Goal: Task Accomplishment & Management: Manage account settings

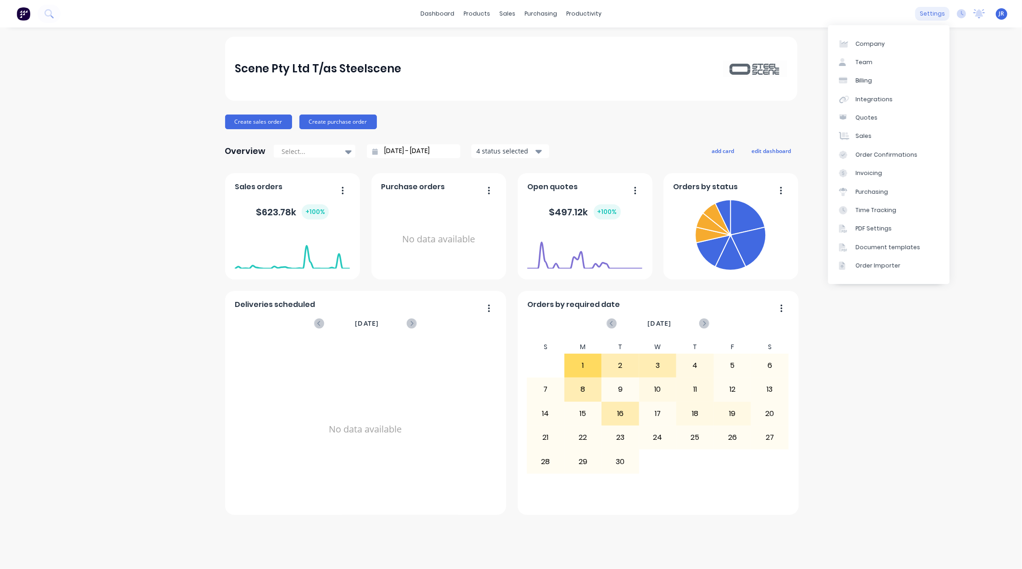
click at [921, 12] on div "settings" at bounding box center [932, 14] width 34 height 14
click at [864, 59] on div "Team" at bounding box center [863, 62] width 17 height 8
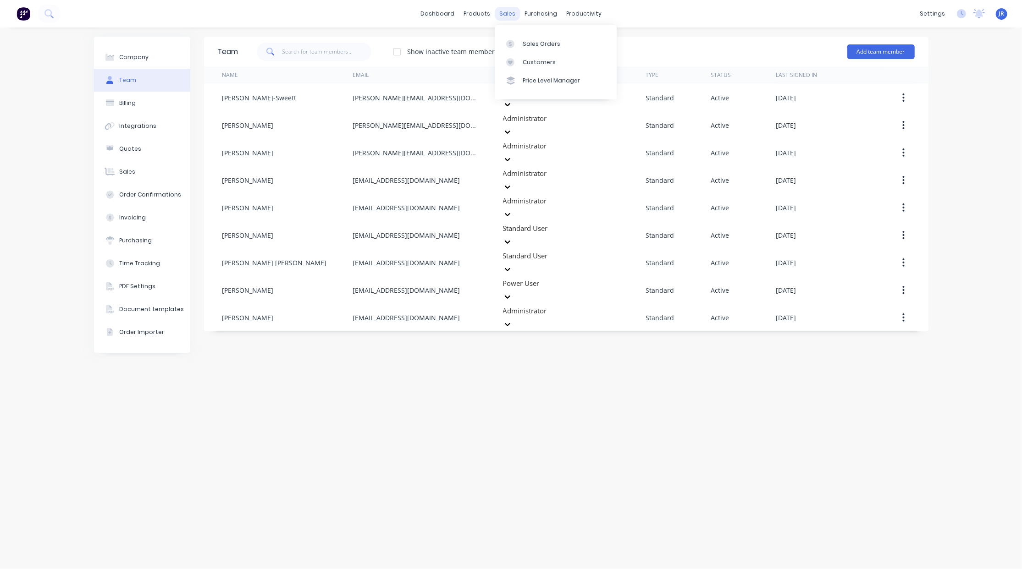
click at [515, 10] on div "sales" at bounding box center [507, 14] width 25 height 14
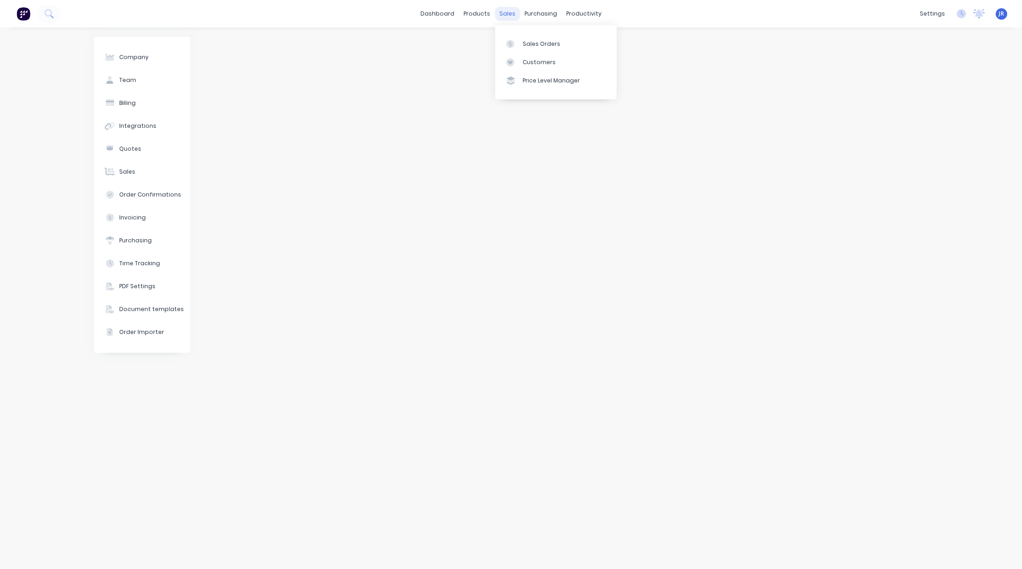
click at [498, 10] on div "sales" at bounding box center [507, 14] width 25 height 14
drag, startPoint x: 516, startPoint y: 45, endPoint x: 508, endPoint y: 52, distance: 10.1
click at [516, 45] on div at bounding box center [513, 44] width 14 height 8
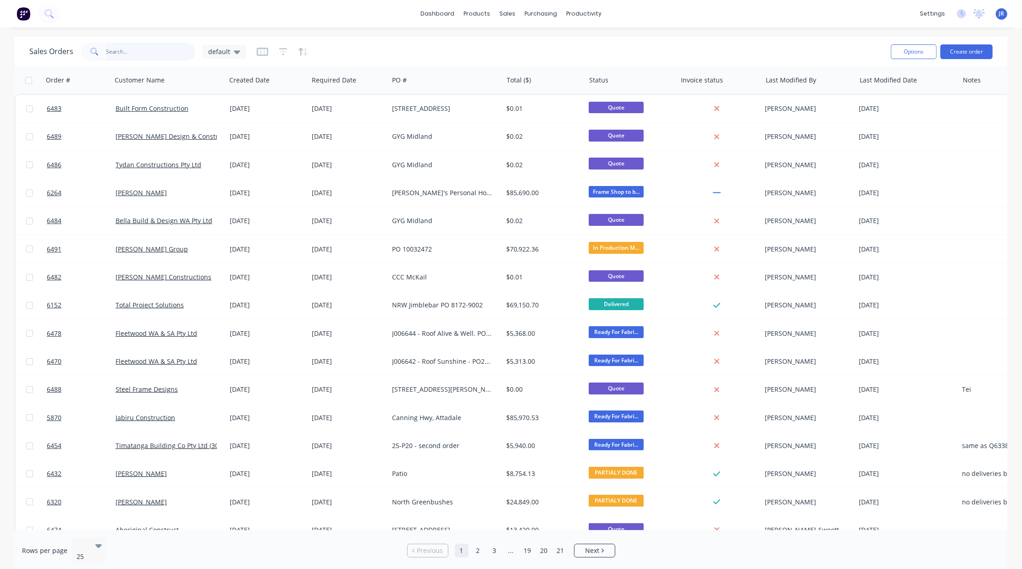
click at [147, 52] on input "text" at bounding box center [150, 52] width 89 height 18
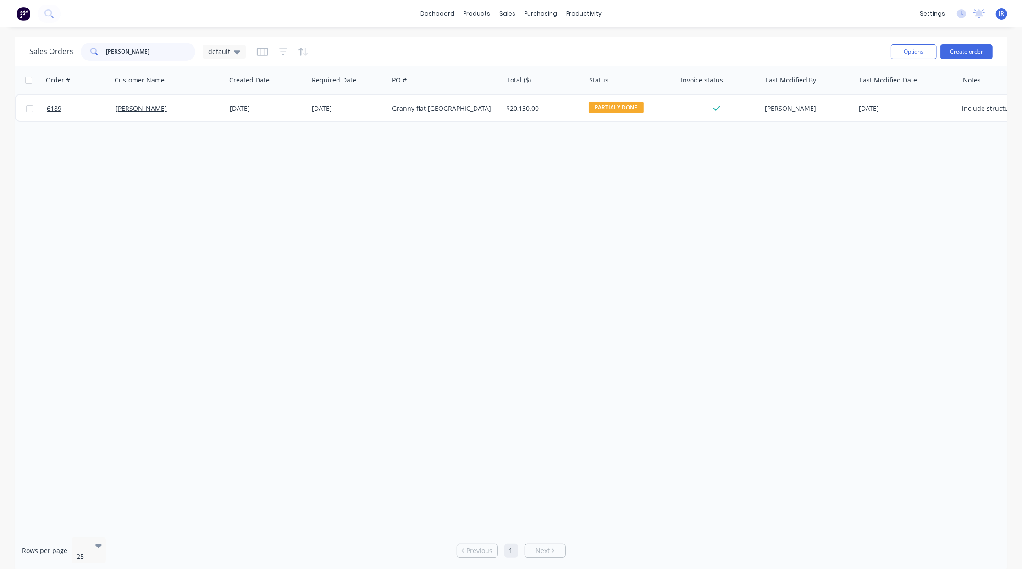
type input "[PERSON_NAME]"
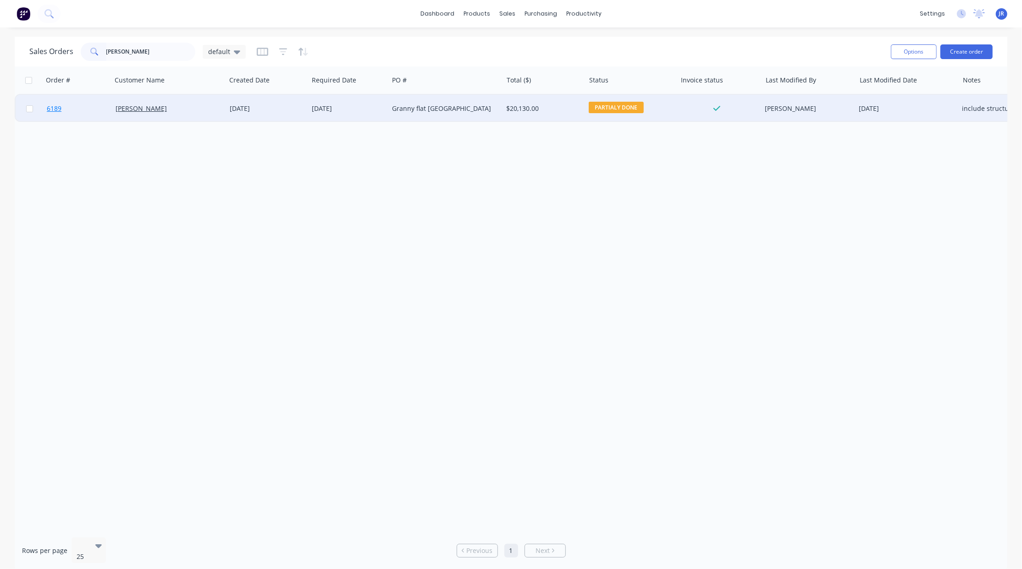
click at [53, 111] on span "6189" at bounding box center [54, 108] width 15 height 9
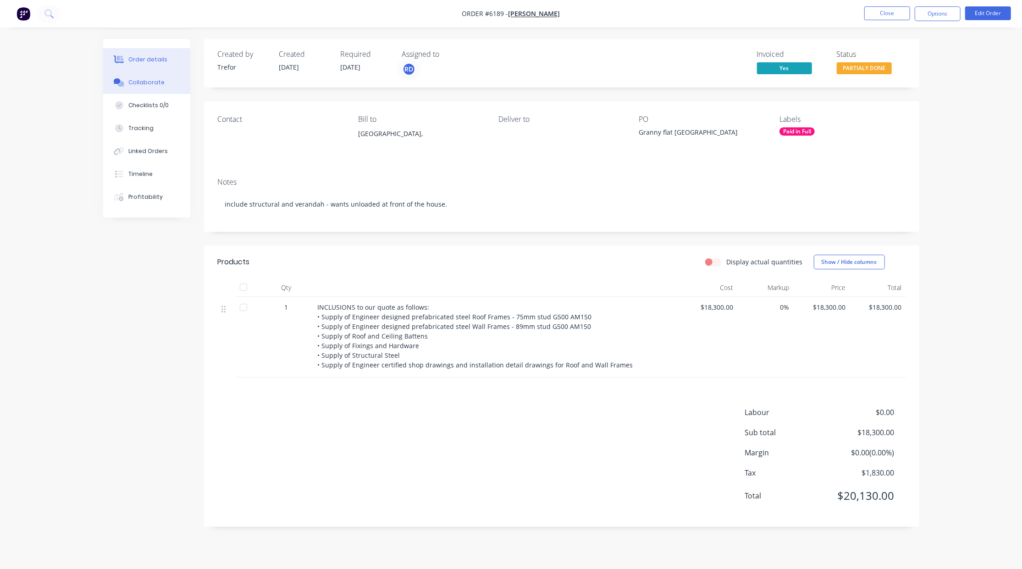
click at [112, 80] on div at bounding box center [119, 82] width 14 height 8
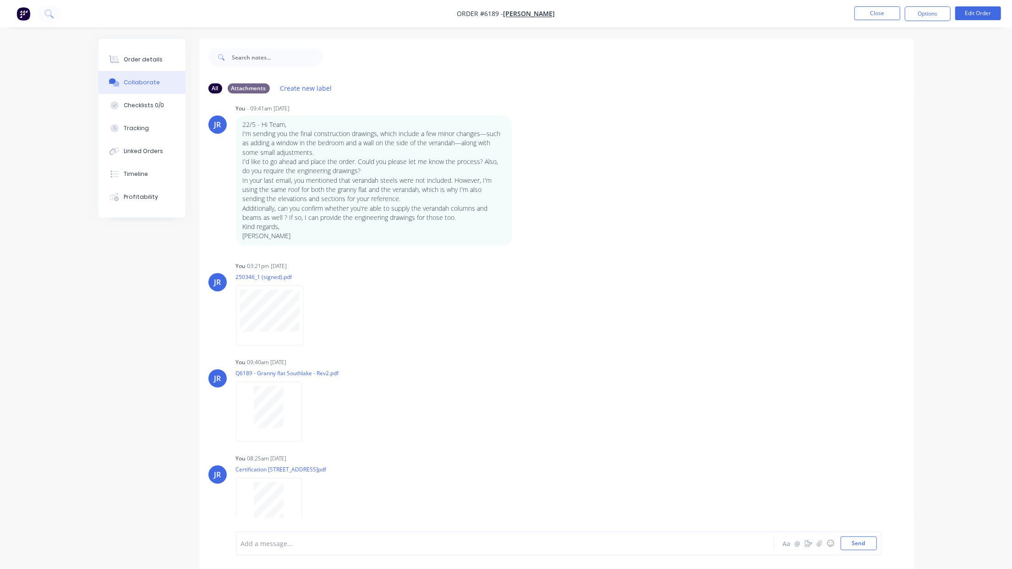
scroll to position [642, 0]
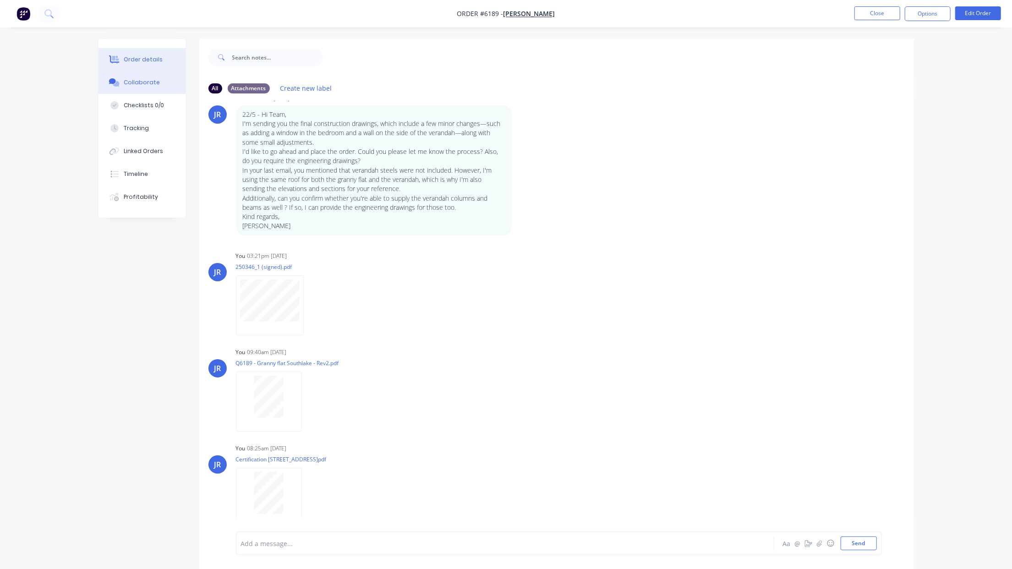
click at [159, 62] on div "Order details" at bounding box center [143, 59] width 39 height 8
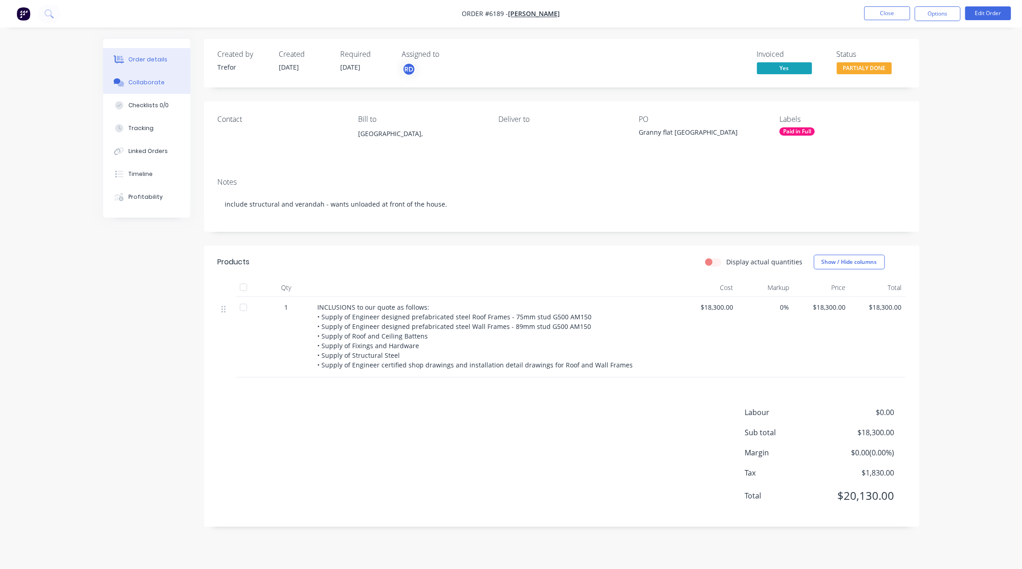
click at [143, 85] on div "Collaborate" at bounding box center [146, 82] width 36 height 8
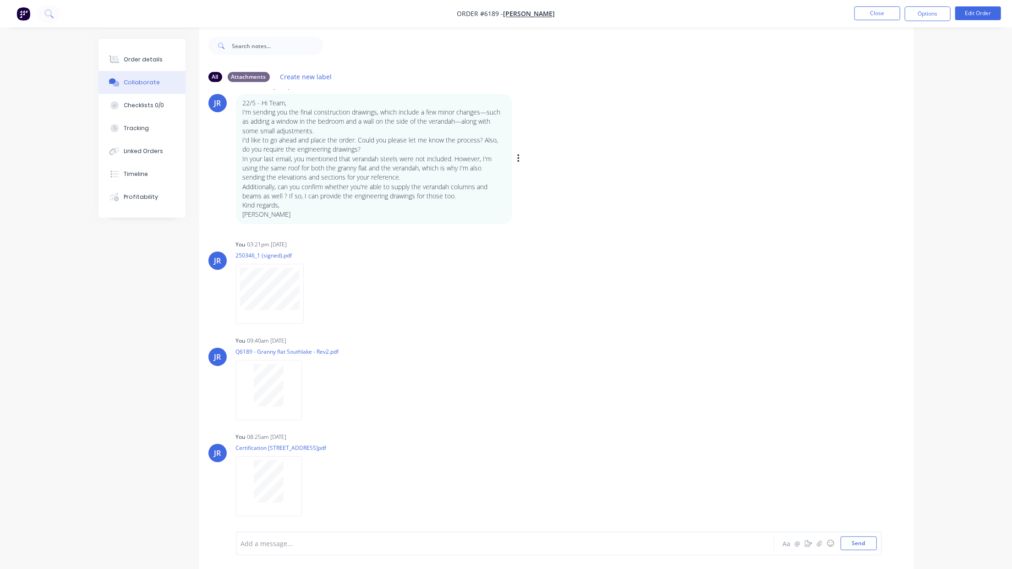
scroll to position [15, 0]
click at [134, 64] on button "Order details" at bounding box center [142, 59] width 87 height 23
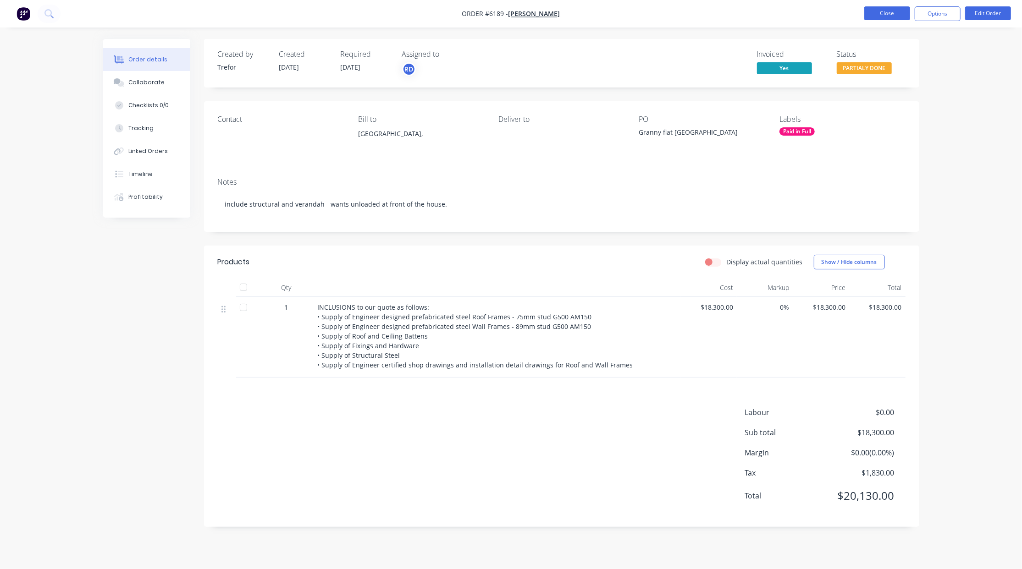
click at [899, 8] on button "Close" at bounding box center [887, 13] width 46 height 14
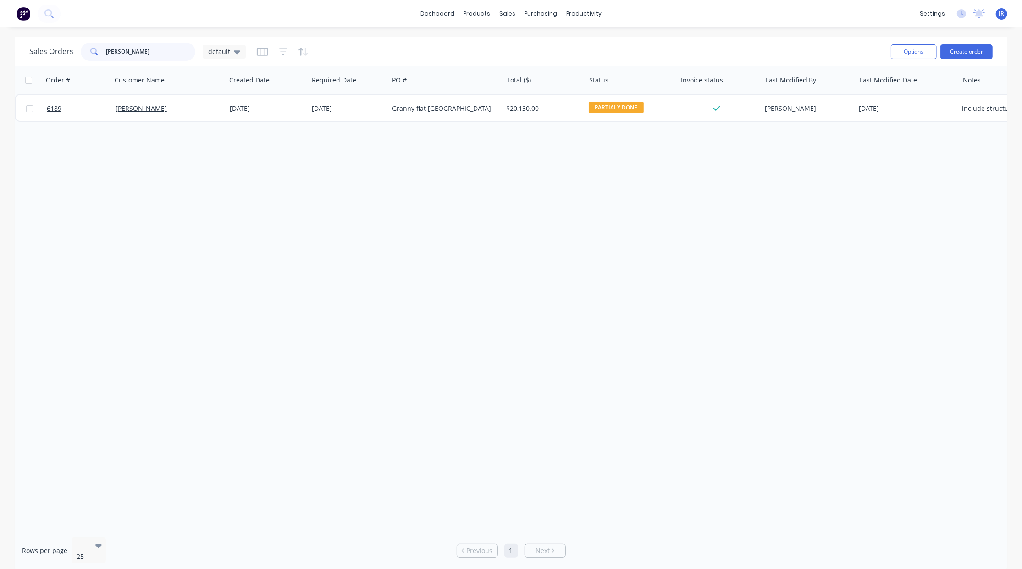
drag, startPoint x: 92, startPoint y: 50, endPoint x: -6, endPoint y: 49, distance: 97.2
click at [0, 49] on html "dashboard products sales purchasing productivity dashboard products Product Cat…" at bounding box center [511, 284] width 1022 height 569
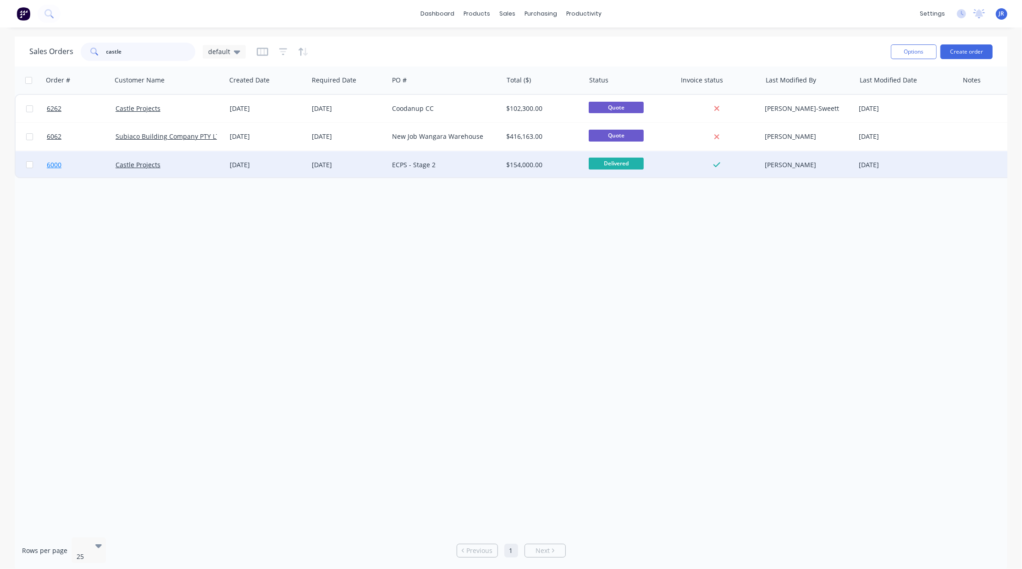
type input "castle"
click at [55, 168] on span "6000" at bounding box center [54, 164] width 15 height 9
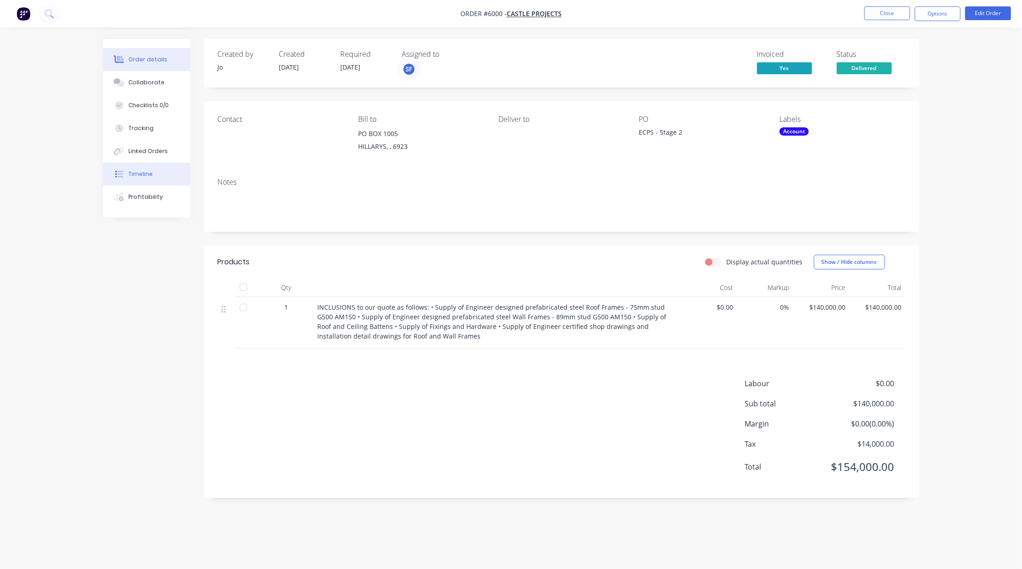
click at [132, 168] on button "Timeline" at bounding box center [146, 174] width 87 height 23
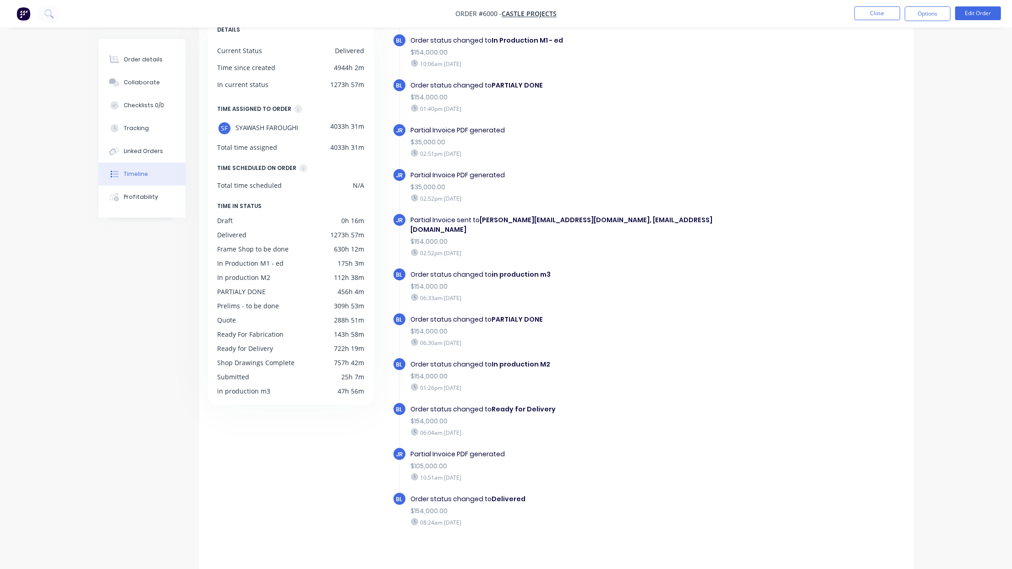
scroll to position [63, 0]
click at [127, 59] on div "Order details" at bounding box center [143, 59] width 39 height 8
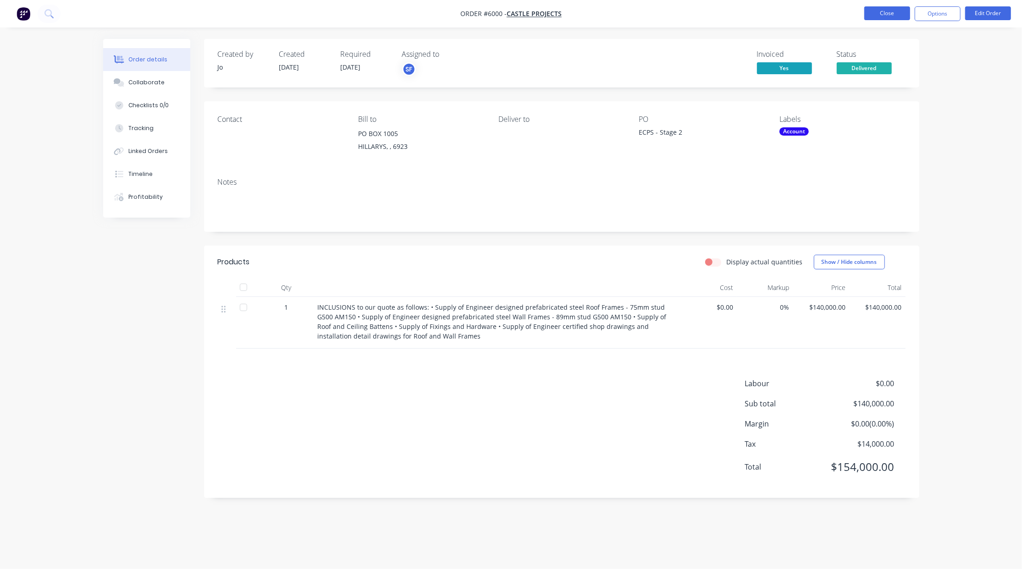
click at [873, 8] on button "Close" at bounding box center [887, 13] width 46 height 14
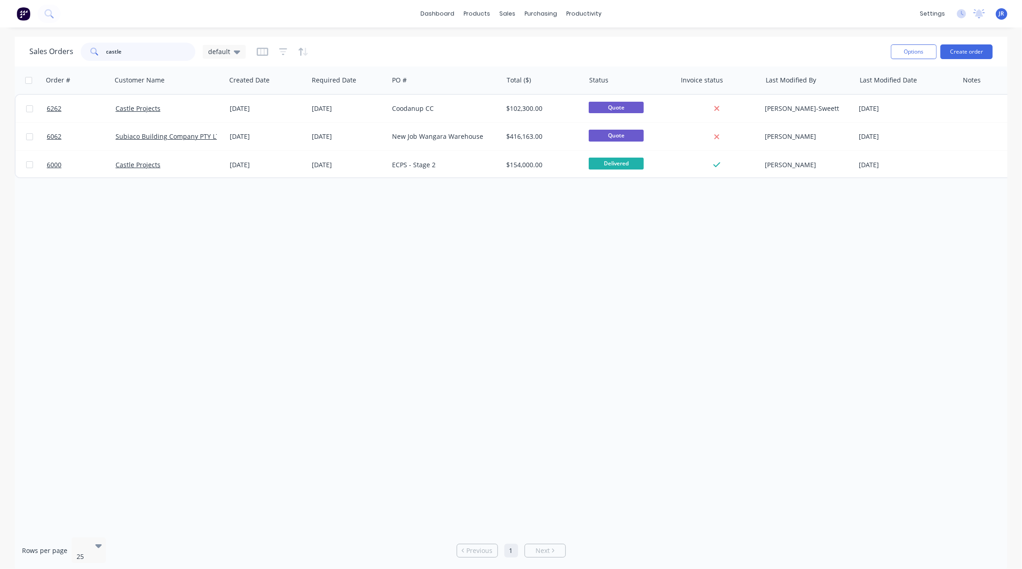
drag, startPoint x: 139, startPoint y: 52, endPoint x: -18, endPoint y: 52, distance: 157.7
click at [0, 52] on html "dashboard products sales purchasing productivity dashboard products Product Cat…" at bounding box center [511, 284] width 1022 height 569
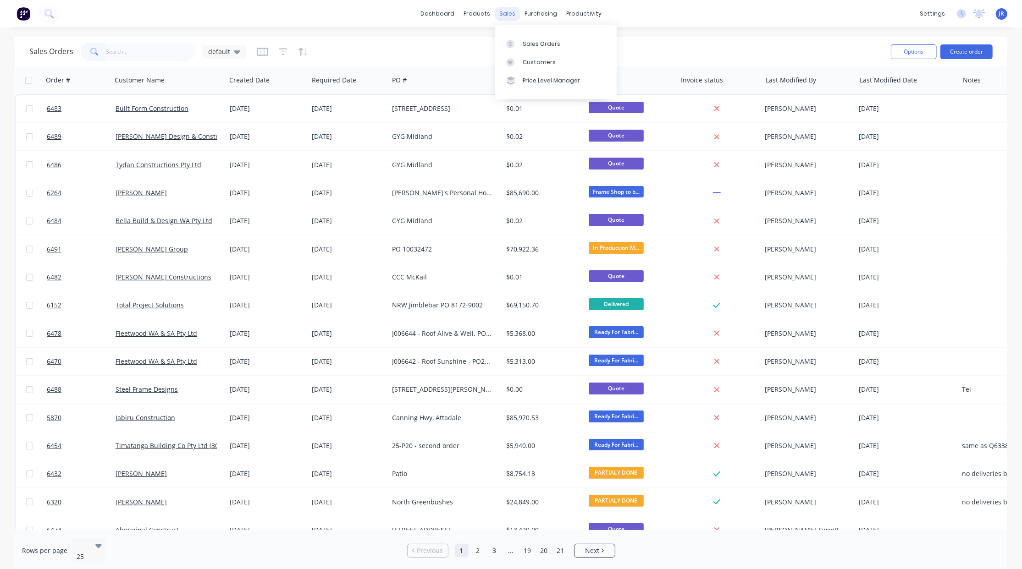
click at [512, 14] on div "sales" at bounding box center [507, 14] width 25 height 14
drag, startPoint x: 509, startPoint y: 11, endPoint x: 512, endPoint y: 28, distance: 17.3
click at [509, 11] on div "sales" at bounding box center [507, 14] width 25 height 14
click at [520, 58] on link "Customers" at bounding box center [555, 62] width 121 height 18
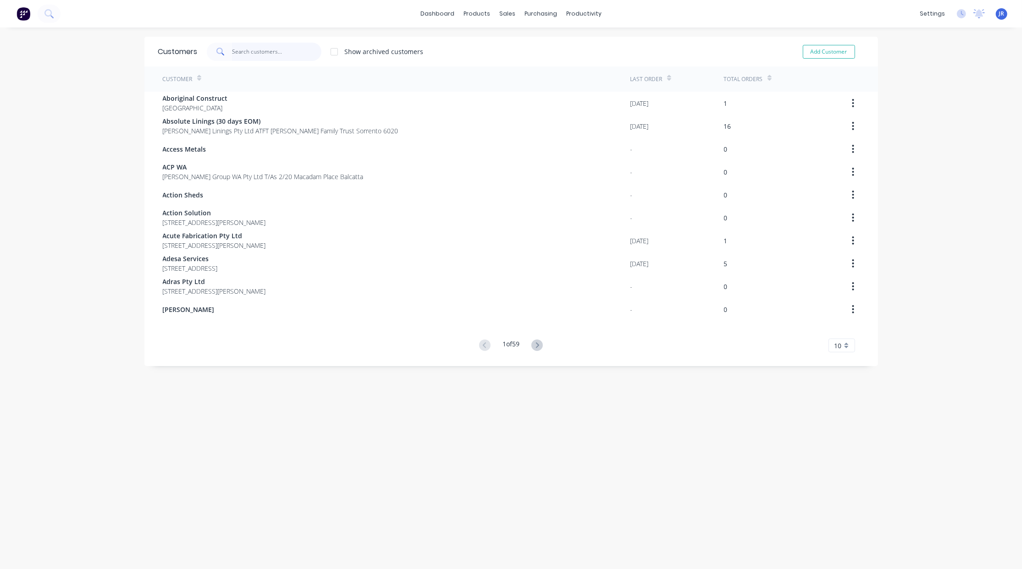
click at [257, 52] on input "text" at bounding box center [276, 52] width 89 height 18
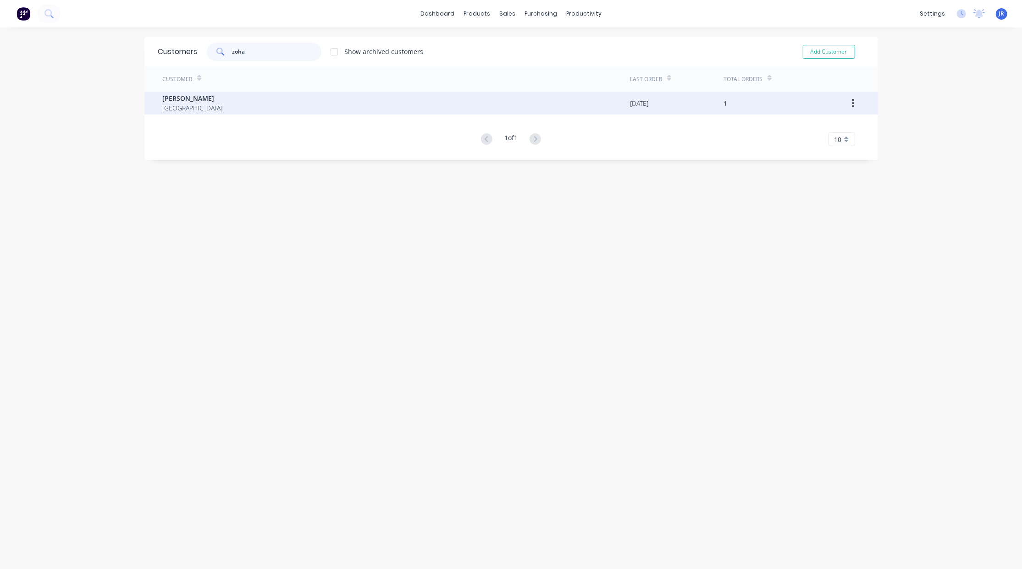
type input "zoha"
click at [187, 105] on span "[GEOGRAPHIC_DATA]" at bounding box center [193, 108] width 60 height 10
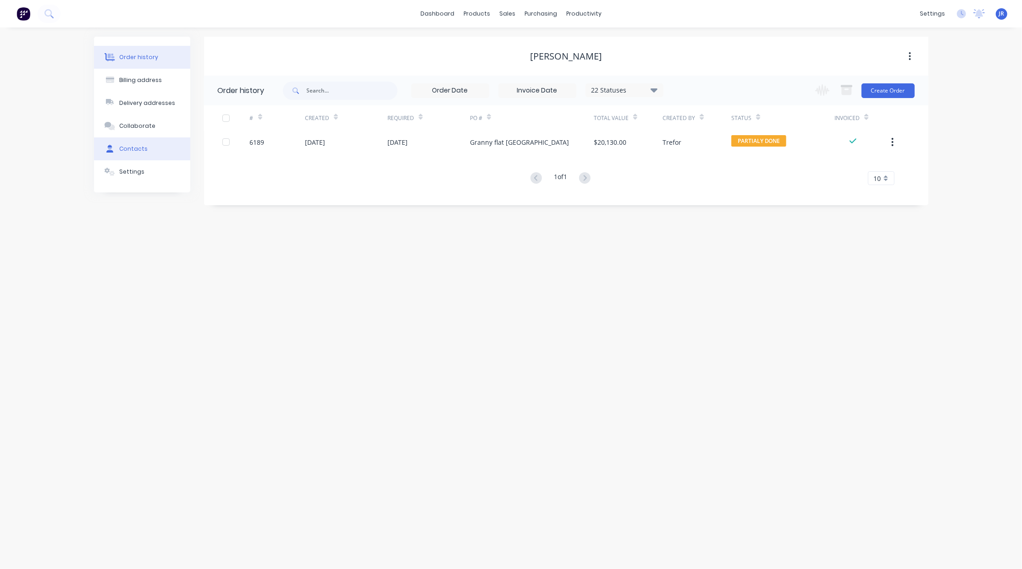
click at [129, 151] on div "Contacts" at bounding box center [133, 149] width 28 height 8
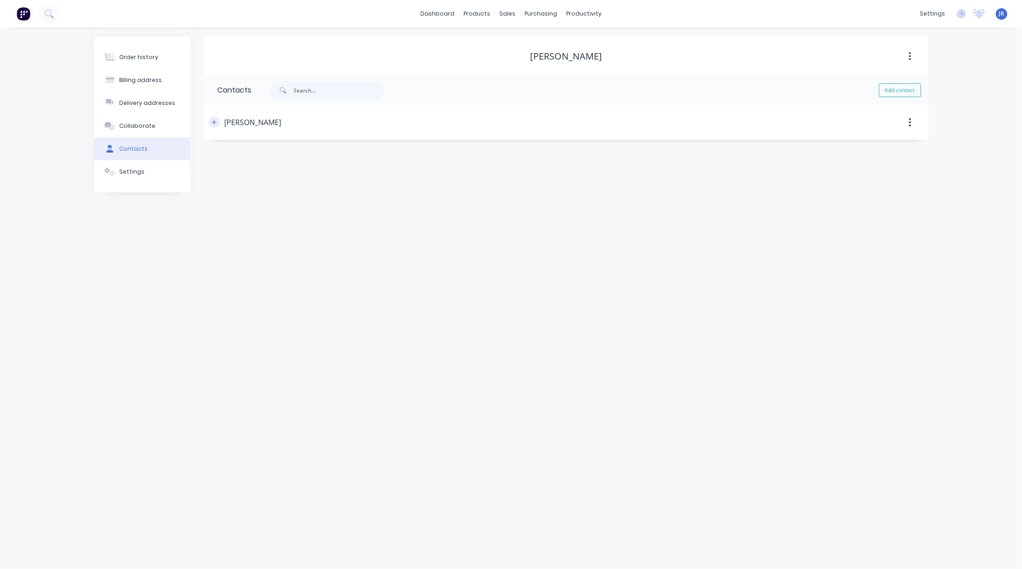
click at [217, 120] on button "button" at bounding box center [214, 121] width 11 height 11
click at [215, 120] on icon "button" at bounding box center [214, 122] width 6 height 6
click at [132, 57] on div "Order history" at bounding box center [138, 57] width 39 height 8
click at [136, 154] on button "Contacts" at bounding box center [142, 149] width 96 height 23
click at [214, 122] on icon "button" at bounding box center [213, 122] width 5 height 5
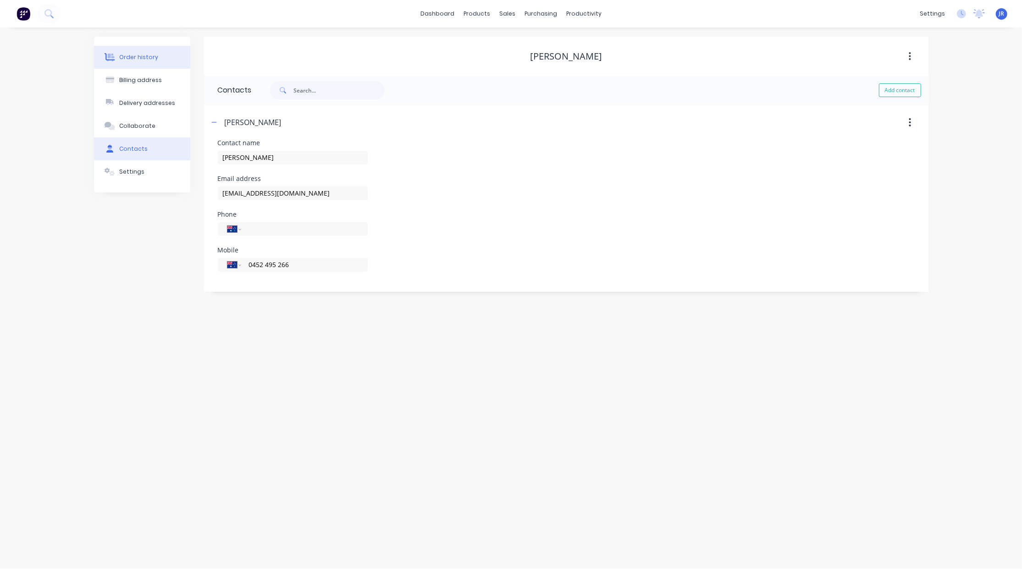
click at [129, 59] on div "Order history" at bounding box center [138, 57] width 39 height 8
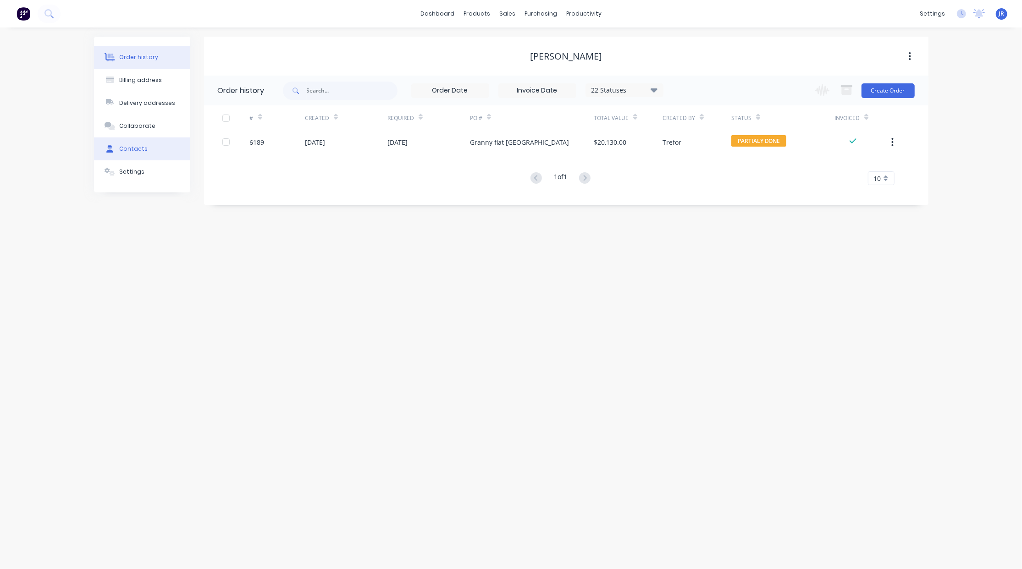
click at [131, 149] on div "Contacts" at bounding box center [133, 149] width 28 height 8
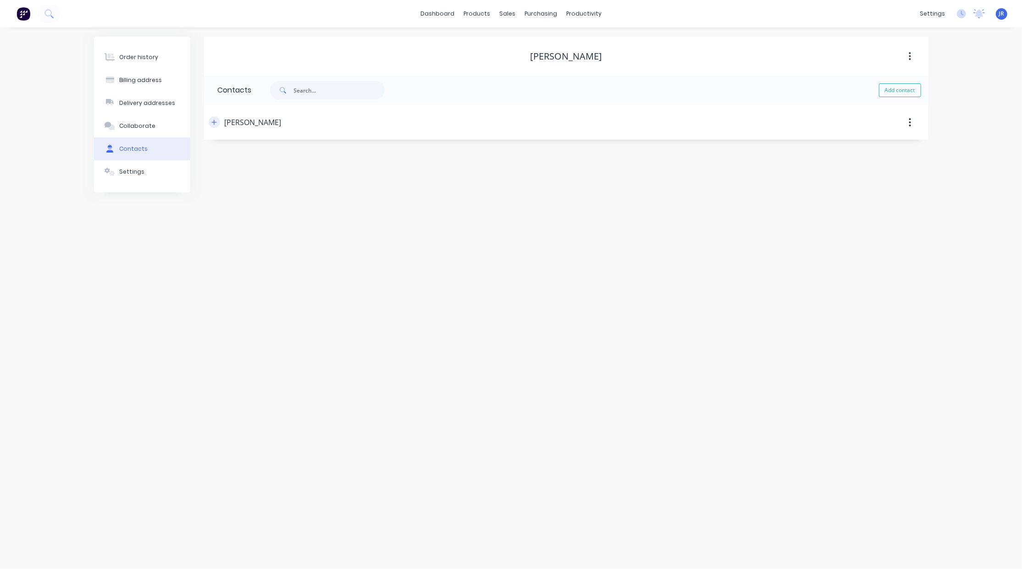
click at [215, 125] on icon "button" at bounding box center [214, 122] width 6 height 6
click at [138, 68] on button "Order history" at bounding box center [142, 57] width 96 height 23
